Goal: Information Seeking & Learning: Check status

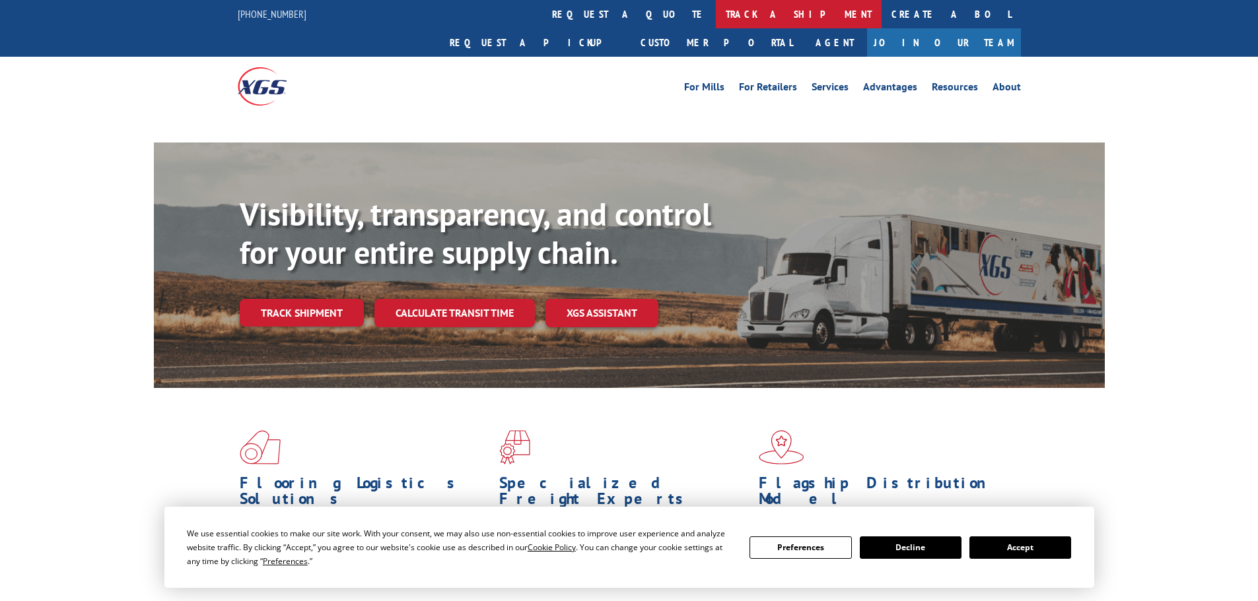
click at [716, 14] on link "track a shipment" at bounding box center [799, 14] width 166 height 28
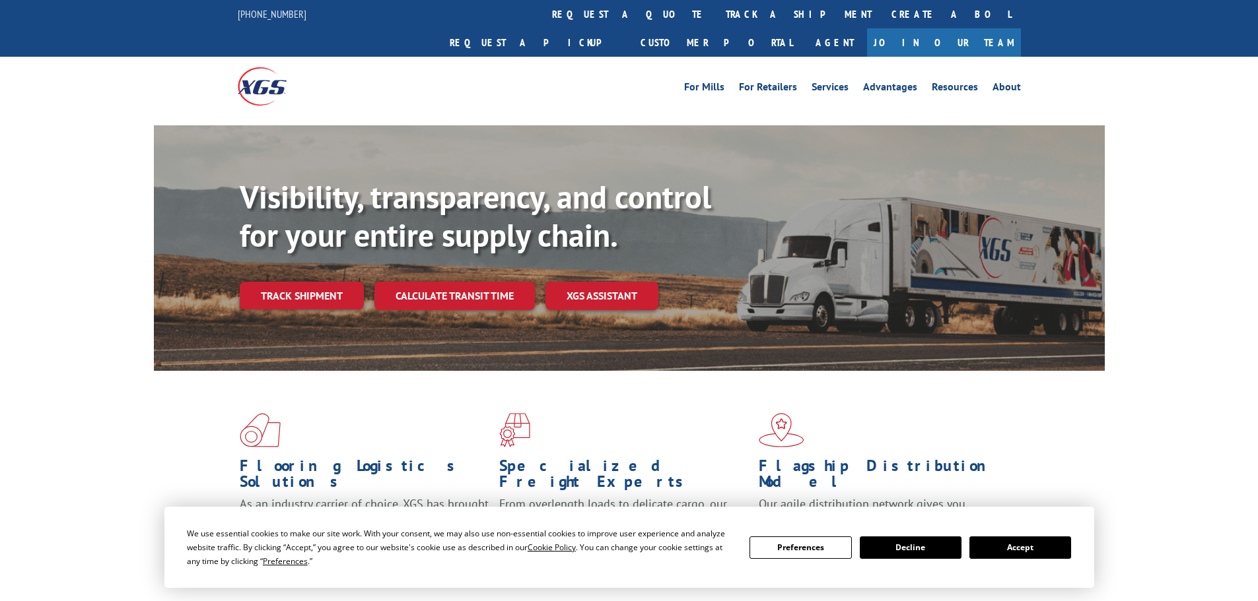
click at [1025, 546] on button "Accept" at bounding box center [1020, 548] width 102 height 22
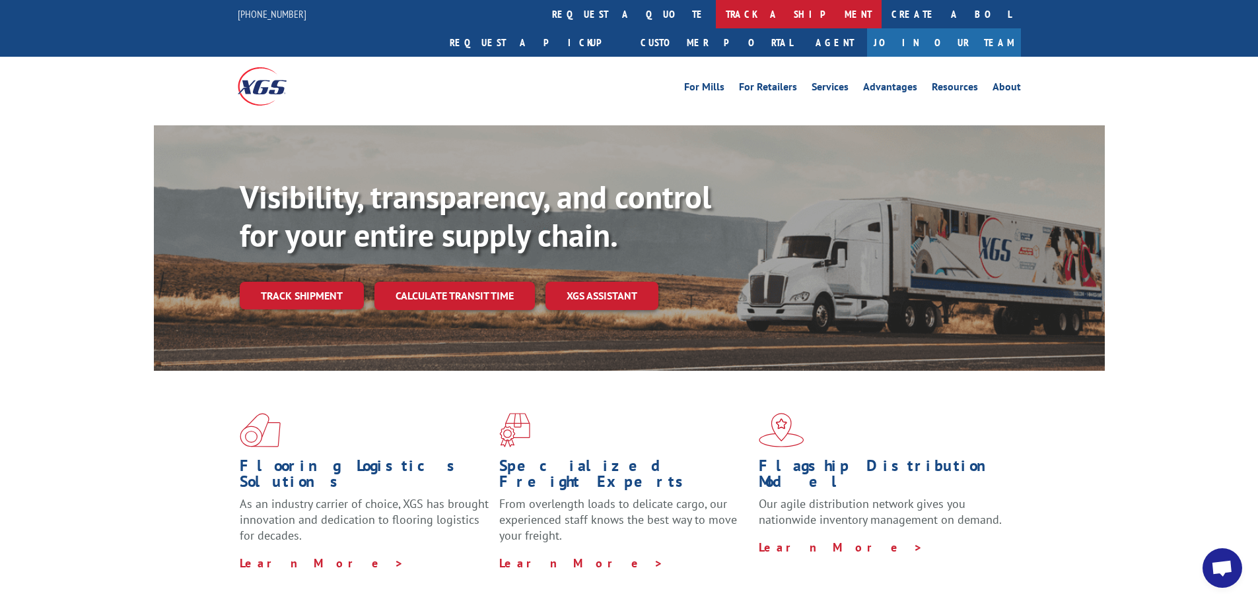
click at [716, 11] on link "track a shipment" at bounding box center [799, 14] width 166 height 28
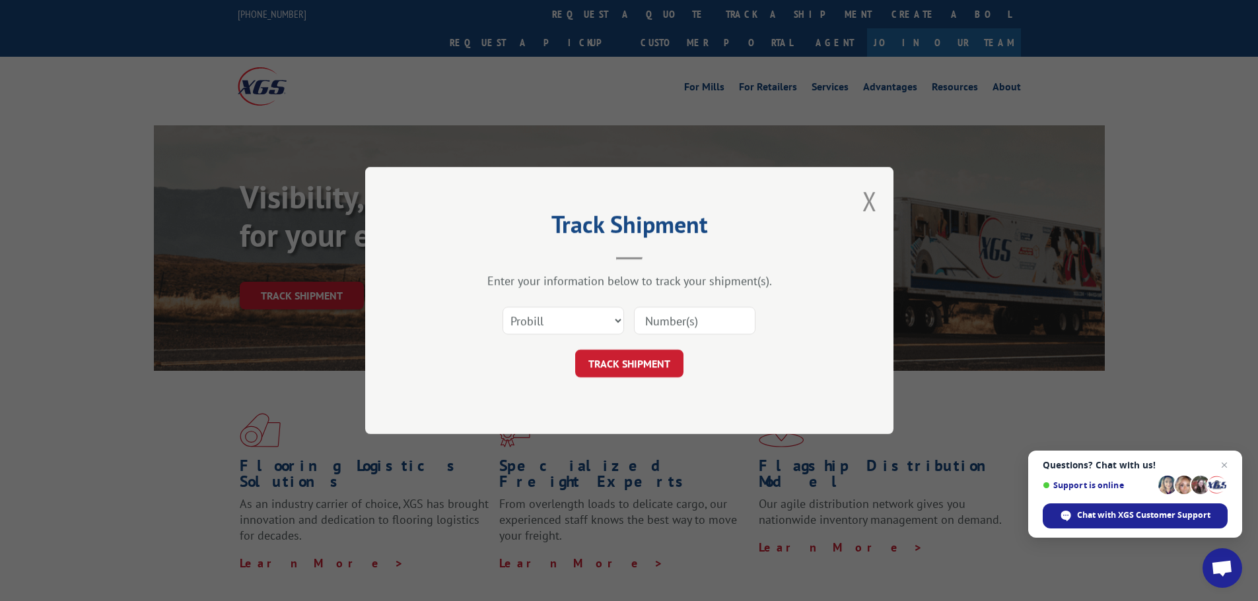
click at [663, 323] on input at bounding box center [694, 321] width 121 height 28
paste input "17261562"
type input "17261562"
click at [632, 363] on button "TRACK SHIPMENT" at bounding box center [629, 364] width 108 height 28
